Goal: Task Accomplishment & Management: Manage account settings

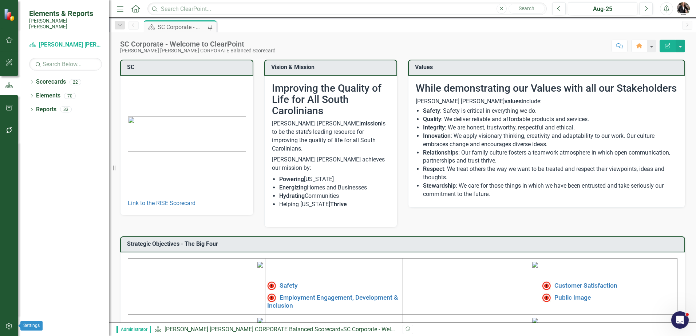
click at [6, 254] on icon "button" at bounding box center [9, 327] width 8 height 6
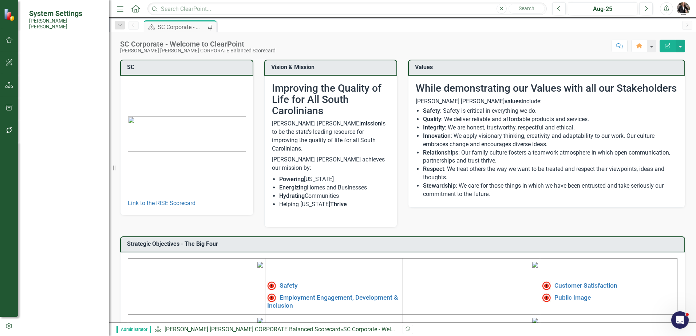
click at [55, 52] on link "Manage Users" at bounding box center [65, 56] width 73 height 8
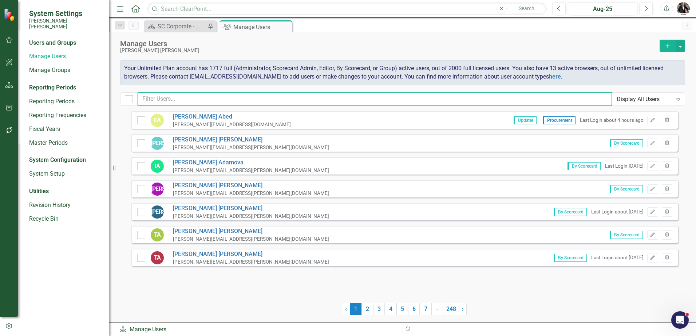
click at [266, 98] on input "text" at bounding box center [375, 98] width 475 height 13
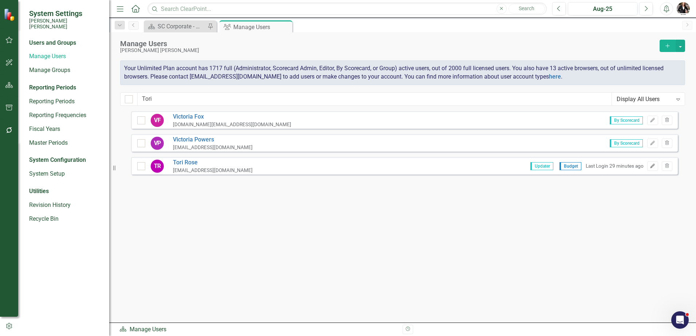
click at [453, 166] on icon "Edit" at bounding box center [652, 166] width 5 height 4
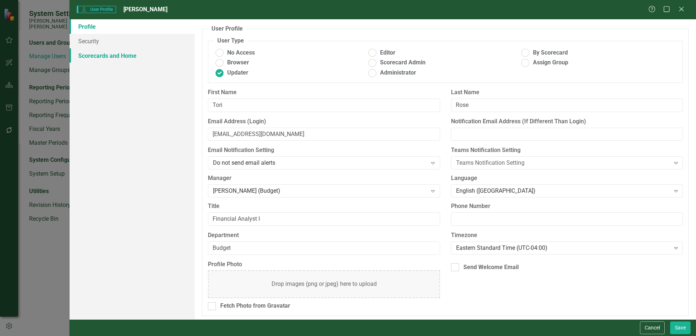
click at [90, 59] on link "Scorecards and Home" at bounding box center [132, 55] width 125 height 15
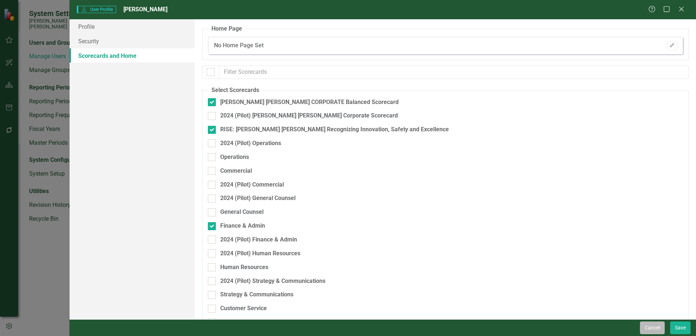
click at [453, 254] on button "Cancel" at bounding box center [652, 328] width 25 height 13
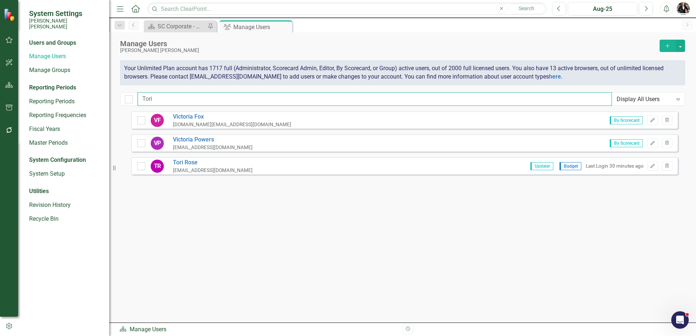
click at [160, 101] on input "Tori" at bounding box center [375, 98] width 475 height 13
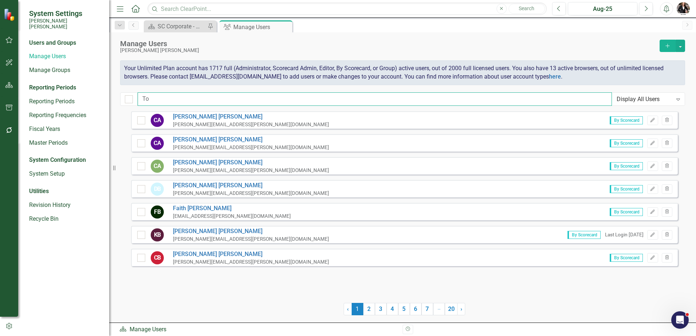
type input "T"
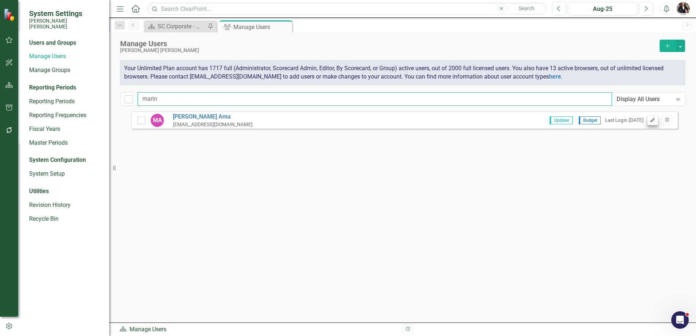
type input "marin"
click at [453, 120] on icon "Edit" at bounding box center [652, 120] width 5 height 4
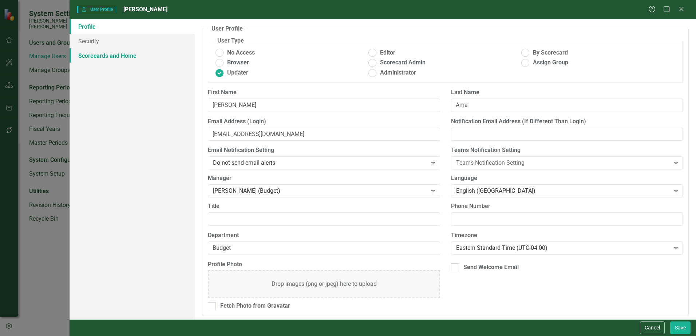
click at [100, 53] on link "Scorecards and Home" at bounding box center [132, 55] width 125 height 15
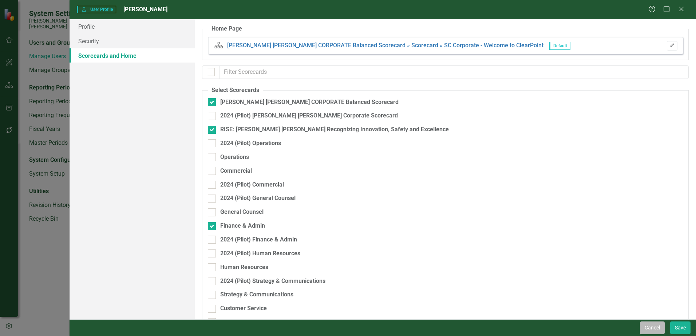
click at [453, 254] on button "Cancel" at bounding box center [652, 328] width 25 height 13
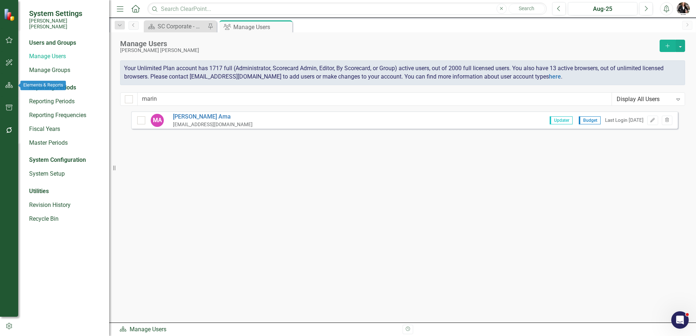
click at [7, 82] on button "button" at bounding box center [9, 85] width 16 height 15
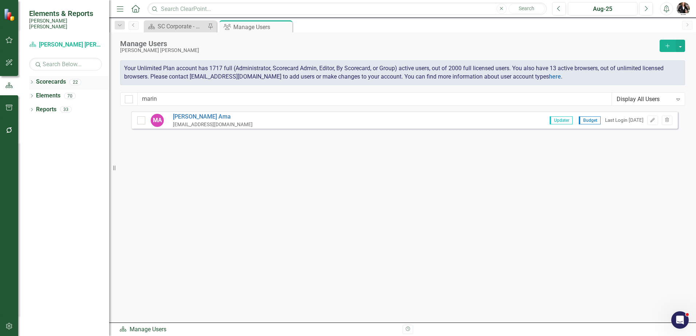
click at [39, 78] on link "Scorecards" at bounding box center [51, 82] width 30 height 8
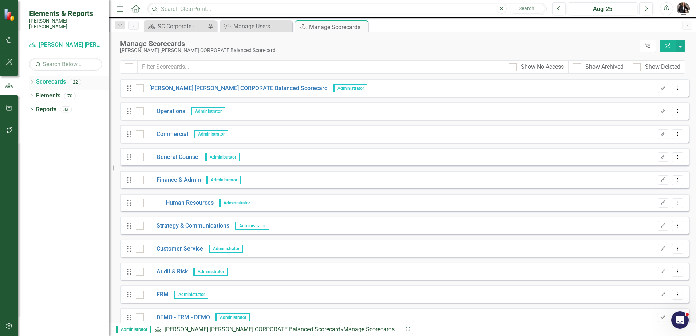
click at [29, 81] on icon "Dropdown" at bounding box center [31, 83] width 5 height 4
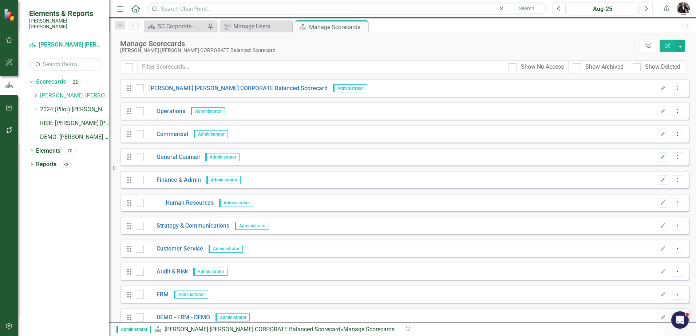
click at [79, 119] on link "RISE: [PERSON_NAME] [PERSON_NAME] Recognizing Innovation, Safety and Excellence" at bounding box center [74, 123] width 69 height 8
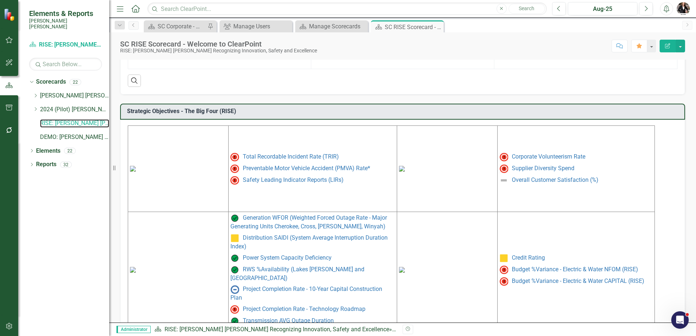
scroll to position [291, 0]
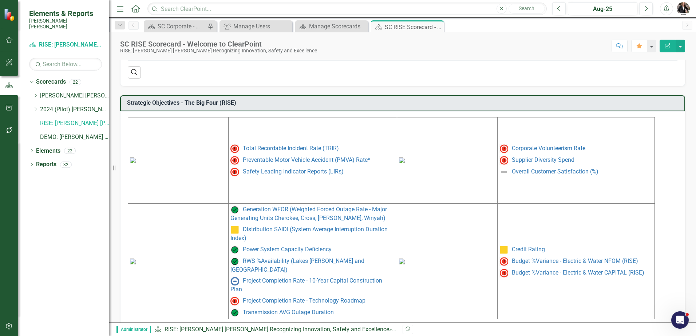
click at [405, 254] on img at bounding box center [402, 262] width 6 height 6
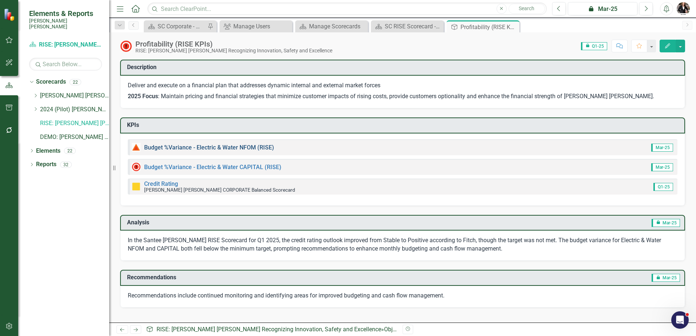
click at [237, 148] on link "Budget %Variance - Electric & Water NFOM (RISE)" at bounding box center [209, 147] width 130 height 7
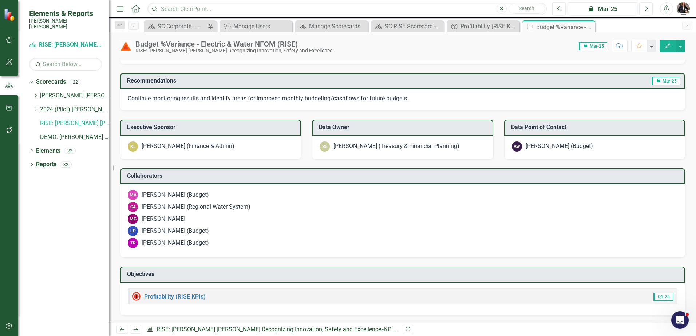
scroll to position [433, 0]
click at [453, 8] on button "Next" at bounding box center [645, 8] width 13 height 13
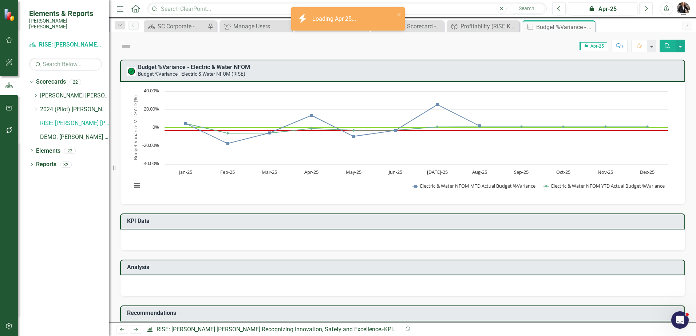
click at [453, 8] on button "Next" at bounding box center [645, 8] width 13 height 13
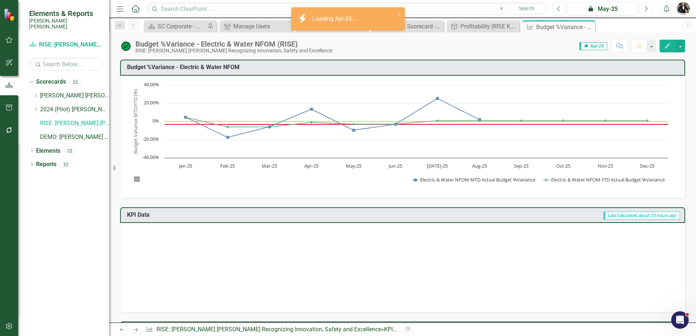
click at [453, 8] on button "Next" at bounding box center [645, 8] width 13 height 13
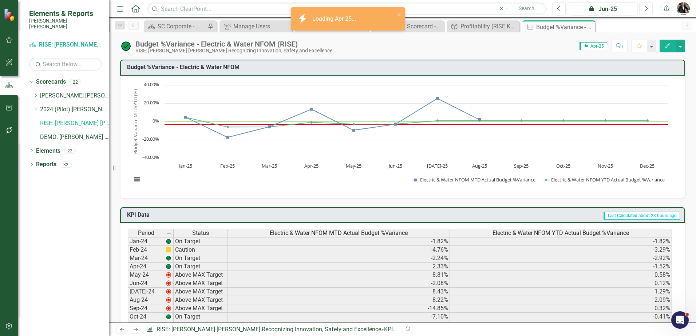
click at [453, 8] on button "Next" at bounding box center [645, 8] width 13 height 13
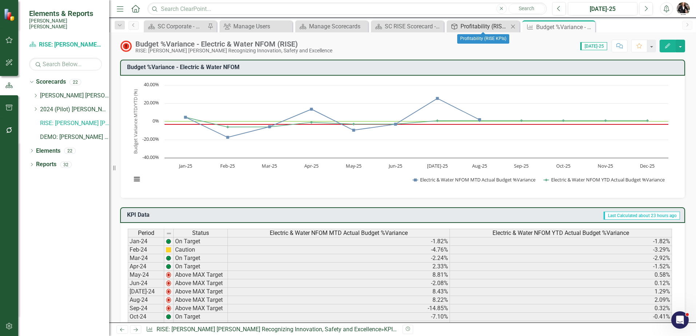
click at [453, 25] on div "Profitability (RISE KPIs)" at bounding box center [485, 26] width 48 height 9
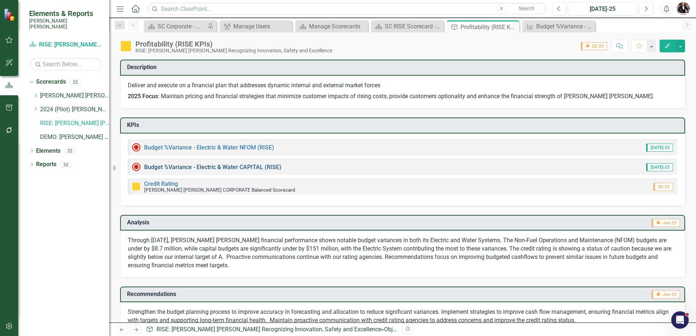
click at [175, 168] on link "Budget %Variance - Electric & Water CAPITAL (RISE)" at bounding box center [212, 167] width 137 height 7
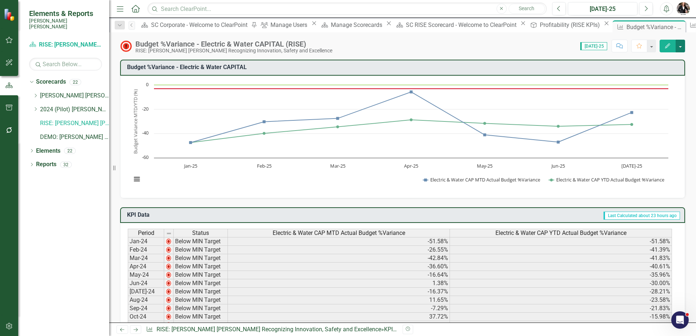
click at [453, 44] on button "button" at bounding box center [680, 46] width 9 height 13
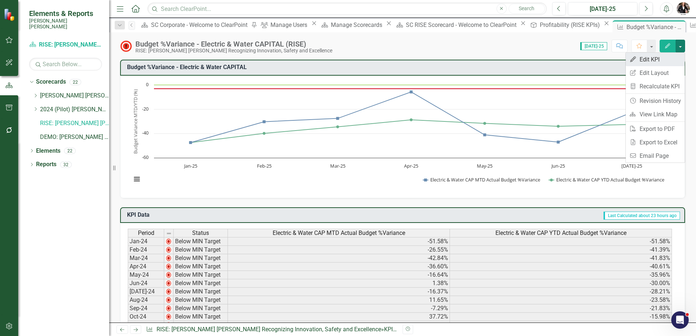
click at [453, 60] on link "Edit Edit KPI" at bounding box center [655, 59] width 59 height 13
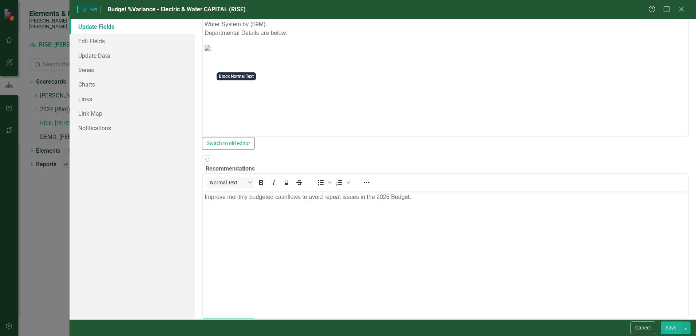
scroll to position [95, 0]
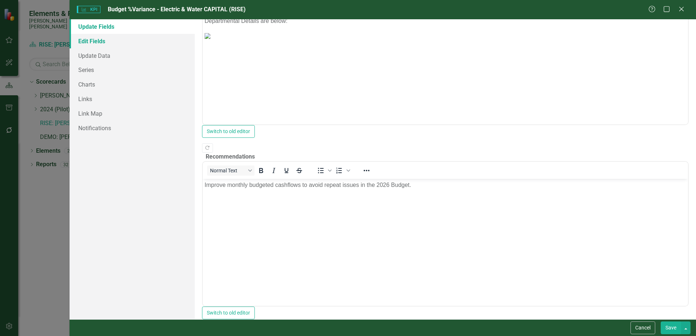
click at [93, 39] on link "Edit Fields" at bounding box center [132, 41] width 125 height 15
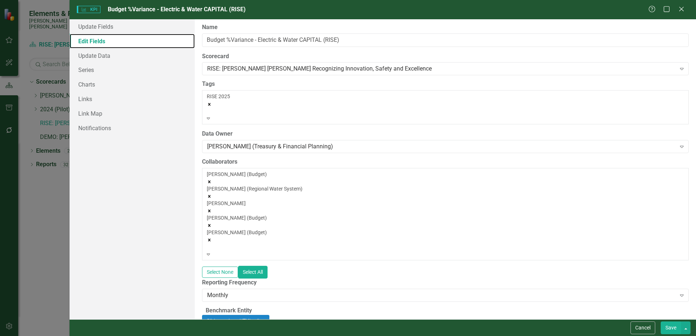
scroll to position [0, 0]
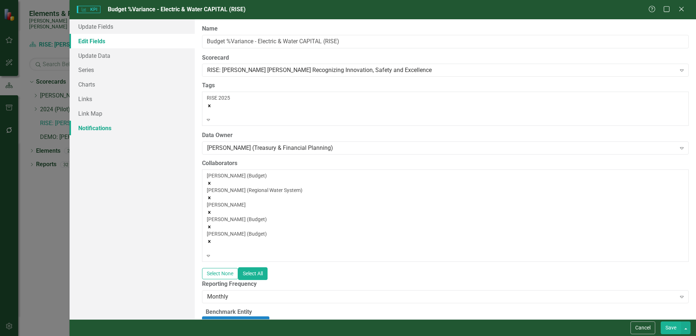
click at [103, 132] on link "Notifications" at bounding box center [132, 128] width 125 height 15
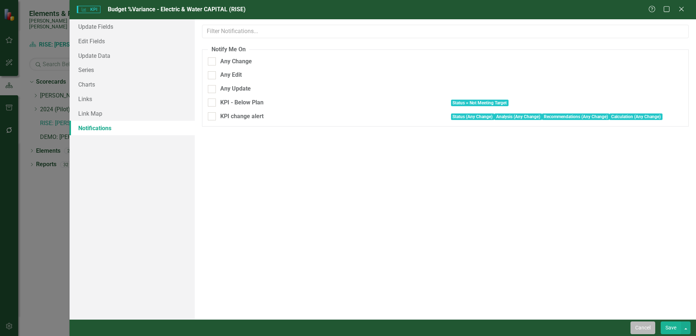
click at [453, 254] on button "Cancel" at bounding box center [643, 328] width 25 height 13
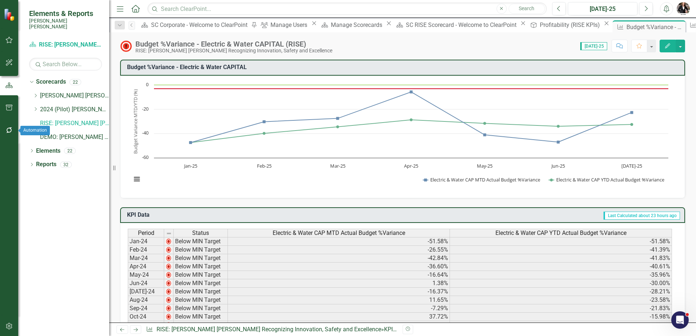
click at [9, 130] on icon "button" at bounding box center [9, 130] width 8 height 6
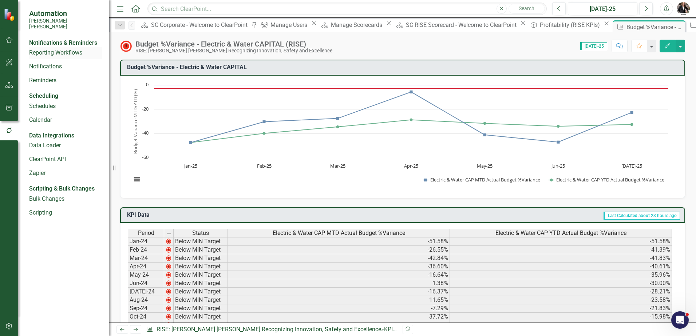
click at [58, 53] on link "Reporting Workflows" at bounding box center [65, 53] width 73 height 8
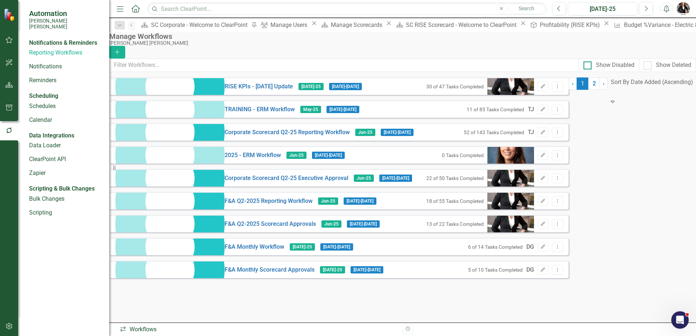
click at [453, 68] on div at bounding box center [588, 66] width 8 height 8
click at [453, 66] on input "Show Disabled" at bounding box center [586, 64] width 5 height 5
checkbox input "true"
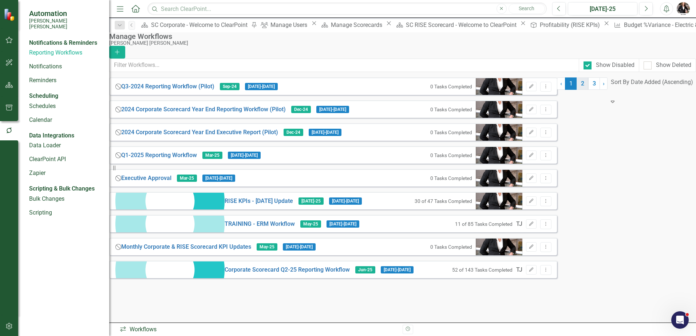
click at [453, 90] on link "2" at bounding box center [583, 84] width 12 height 12
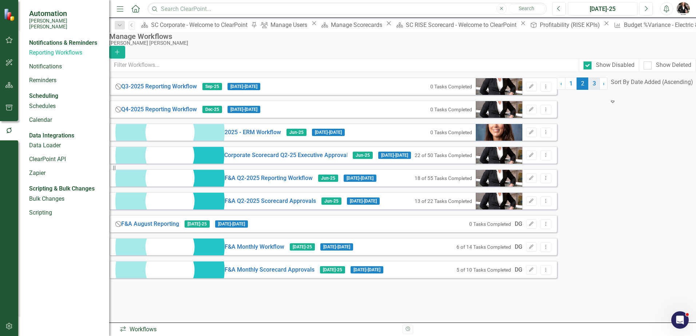
click at [453, 90] on link "3" at bounding box center [594, 84] width 12 height 12
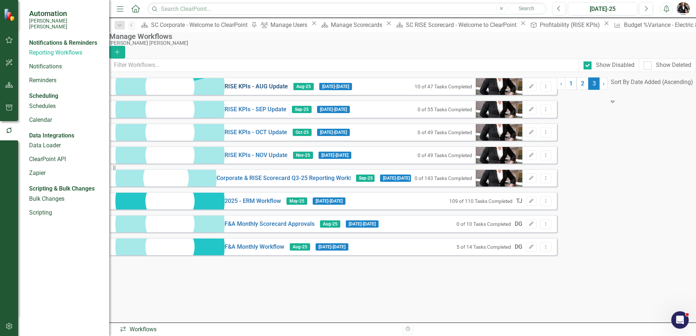
click at [225, 91] on link "RISE KPIs - AUG Update" at bounding box center [256, 87] width 63 height 8
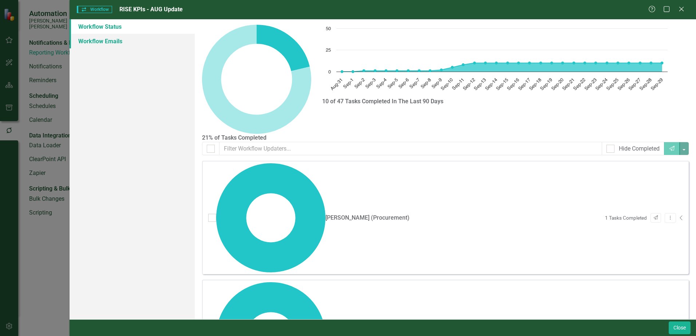
click at [86, 44] on link "Workflow Emails" at bounding box center [132, 41] width 125 height 15
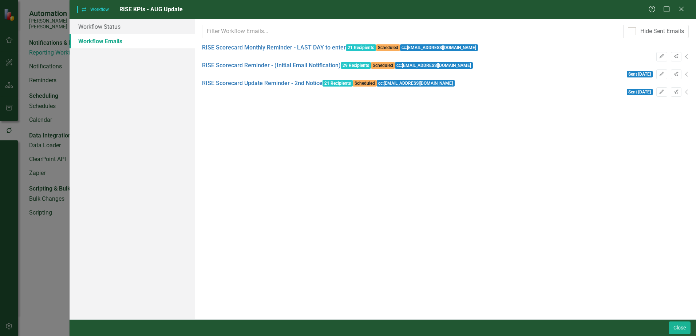
click at [453, 76] on icon "Collapse" at bounding box center [687, 74] width 4 height 6
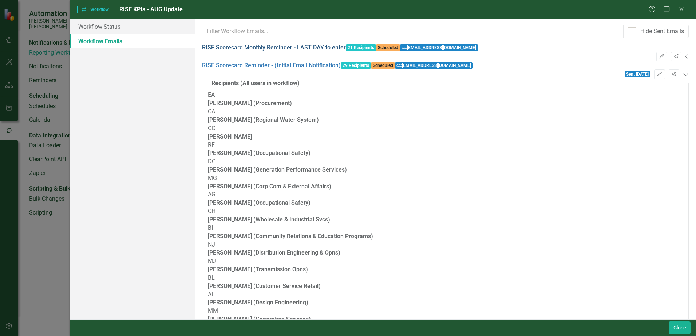
click at [262, 52] on link "RISE Scorecard Monthly Reminder - LAST DAY to enter" at bounding box center [274, 48] width 144 height 8
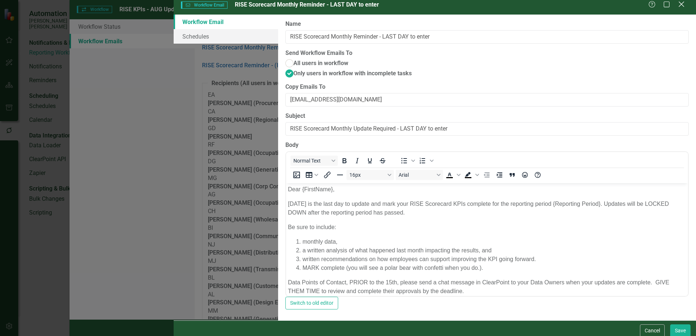
click at [453, 8] on icon "Close" at bounding box center [681, 4] width 9 height 7
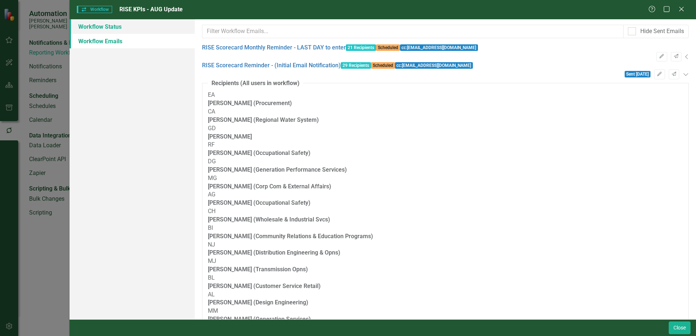
click at [92, 27] on link "Workflow Status" at bounding box center [132, 26] width 125 height 15
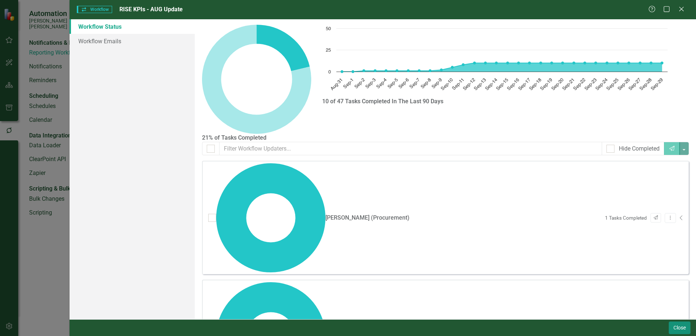
click at [453, 254] on button "Close" at bounding box center [680, 328] width 22 height 13
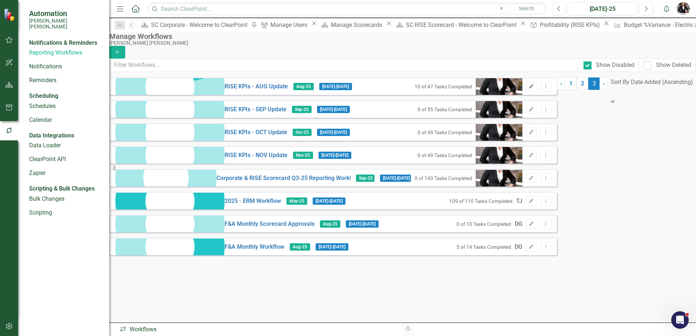
click at [453, 89] on icon "Edit" at bounding box center [531, 86] width 5 height 4
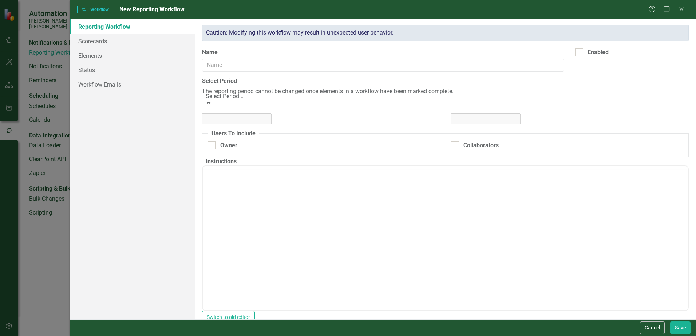
type input "RISE KPIs - AUG Update"
checkbox input "true"
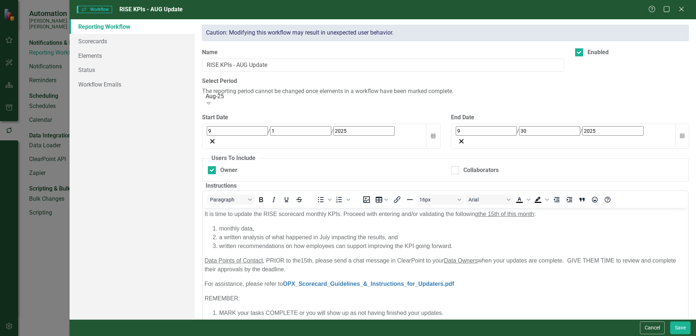
checkbox input "true"
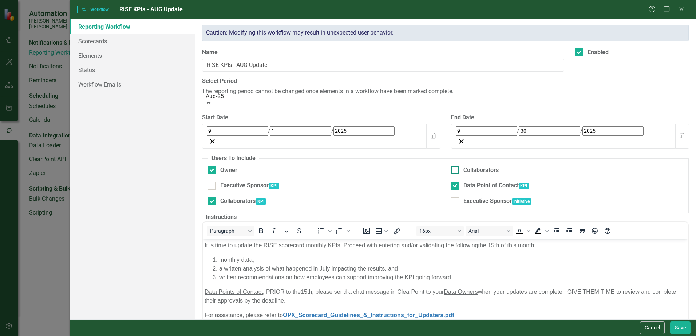
click at [451, 166] on input "Collaborators" at bounding box center [453, 168] width 5 height 5
checkbox input "true"
click at [453, 254] on button "Save" at bounding box center [680, 328] width 20 height 13
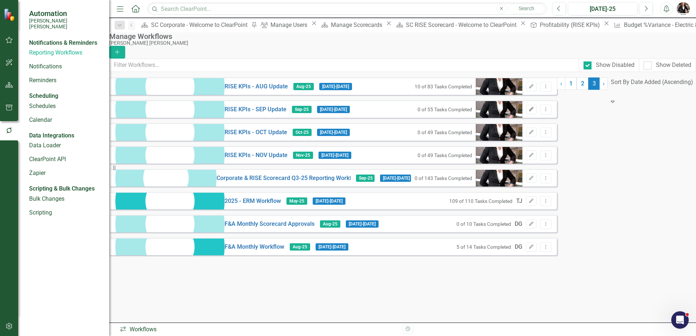
click at [453, 112] on icon "Edit" at bounding box center [531, 109] width 5 height 4
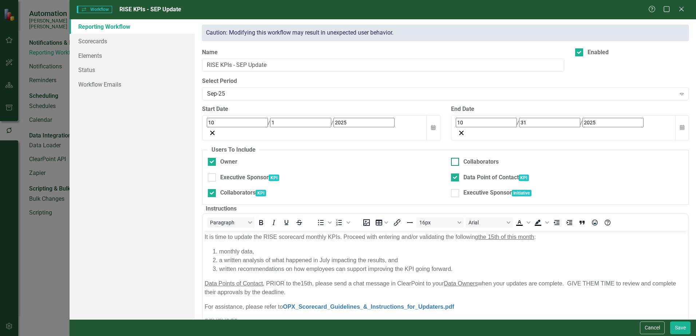
click at [453, 158] on div at bounding box center [455, 162] width 8 height 8
click at [453, 158] on input "Collaborators" at bounding box center [453, 160] width 5 height 5
checkbox input "true"
click at [453, 254] on button "Save" at bounding box center [680, 328] width 20 height 13
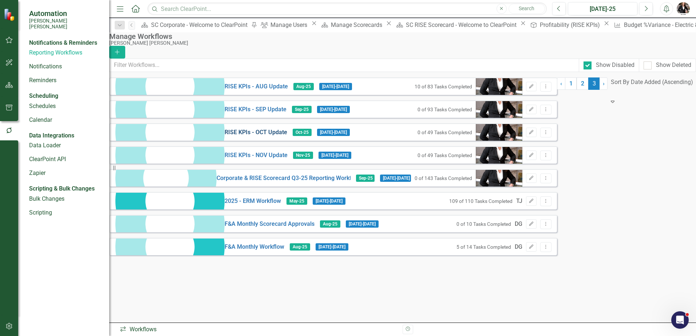
click at [225, 137] on link "RISE KPIs - OCT Update" at bounding box center [256, 133] width 63 height 8
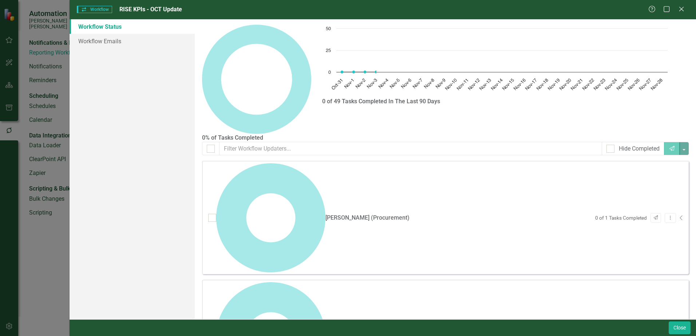
checkbox input "false"
click at [110, 38] on link "Workflow Emails" at bounding box center [132, 41] width 125 height 15
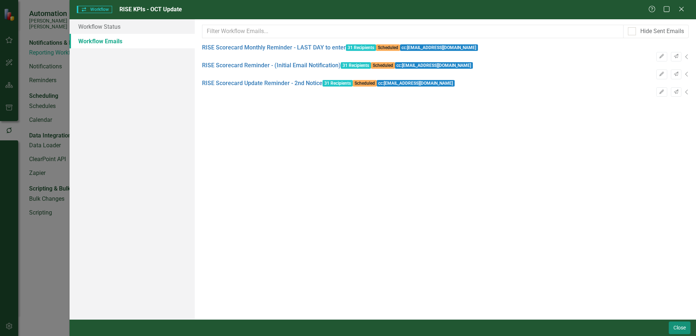
click at [453, 254] on button "Close" at bounding box center [680, 328] width 22 height 13
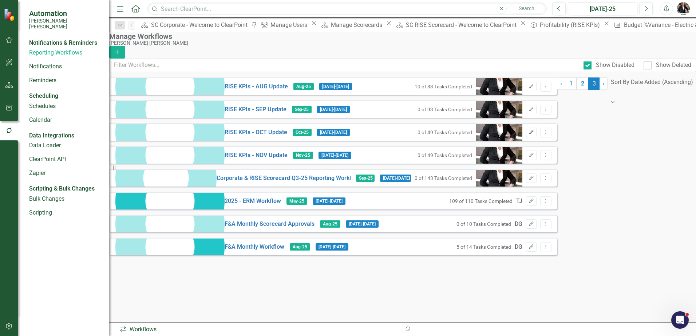
click at [453, 135] on icon "Edit" at bounding box center [531, 132] width 5 height 4
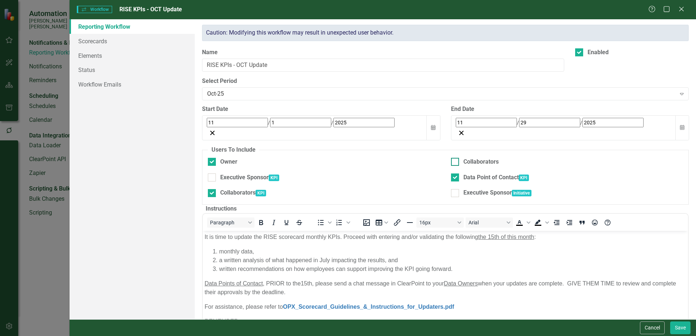
click at [453, 158] on div at bounding box center [455, 162] width 8 height 8
click at [453, 158] on input "Collaborators" at bounding box center [453, 160] width 5 height 5
checkbox input "true"
click at [453, 254] on button "Save" at bounding box center [680, 328] width 20 height 13
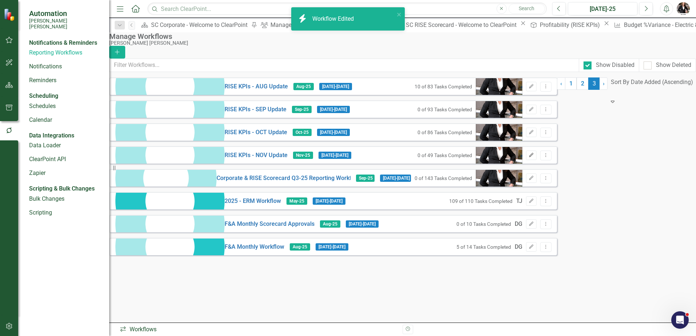
click at [453, 157] on icon "button" at bounding box center [532, 155] width 4 height 4
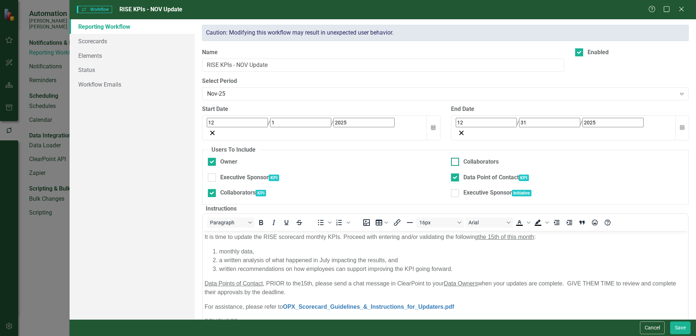
click at [453, 158] on div at bounding box center [455, 162] width 8 height 8
click at [453, 158] on input "Collaborators" at bounding box center [453, 160] width 5 height 5
checkbox input "true"
click at [453, 254] on button "Save" at bounding box center [680, 328] width 20 height 13
